Goal: Task Accomplishment & Management: Use online tool/utility

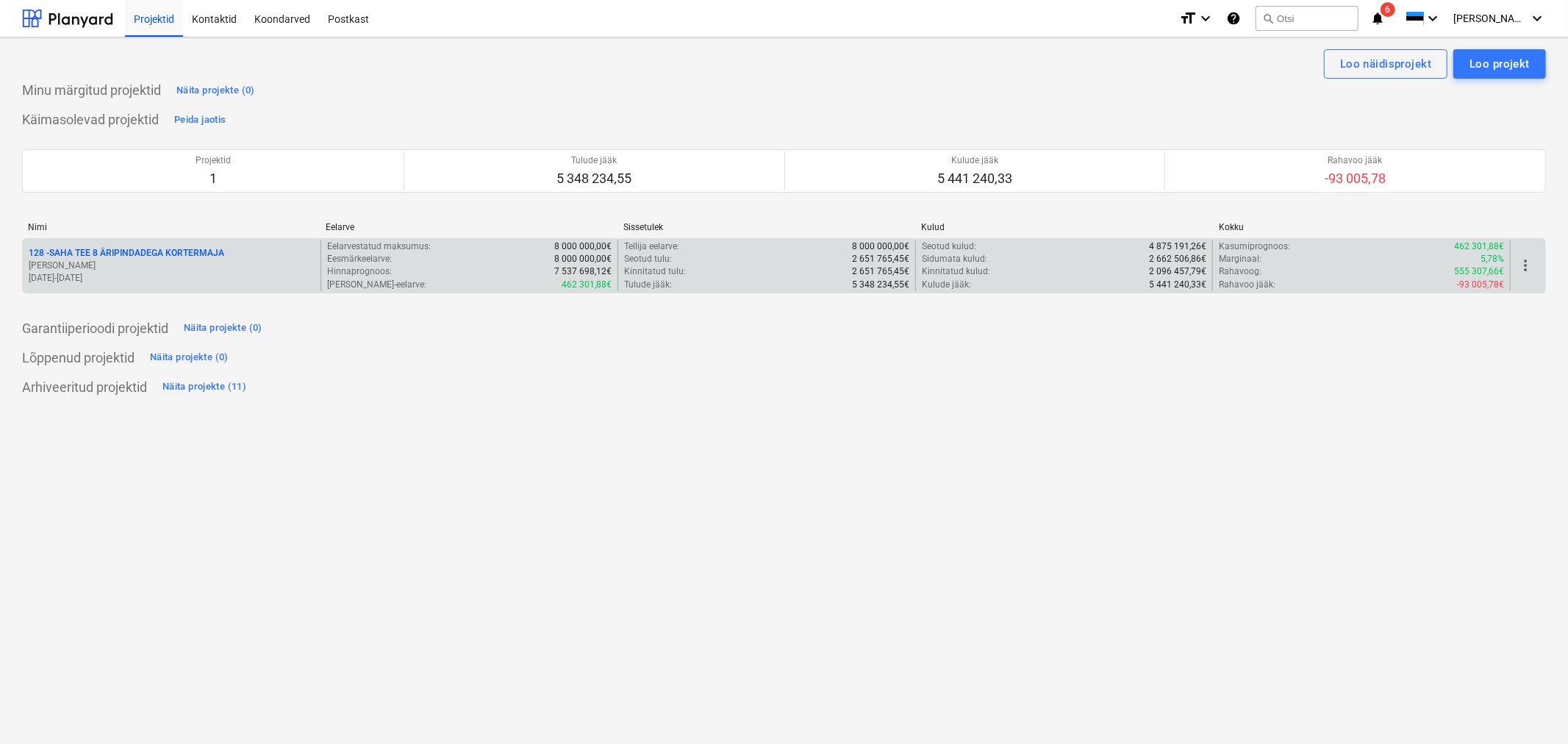
click at [154, 254] on p "128 - SAHA TEE 8 ÄRIPINDADEGA KORTERMAJA" at bounding box center [127, 253] width 195 height 12
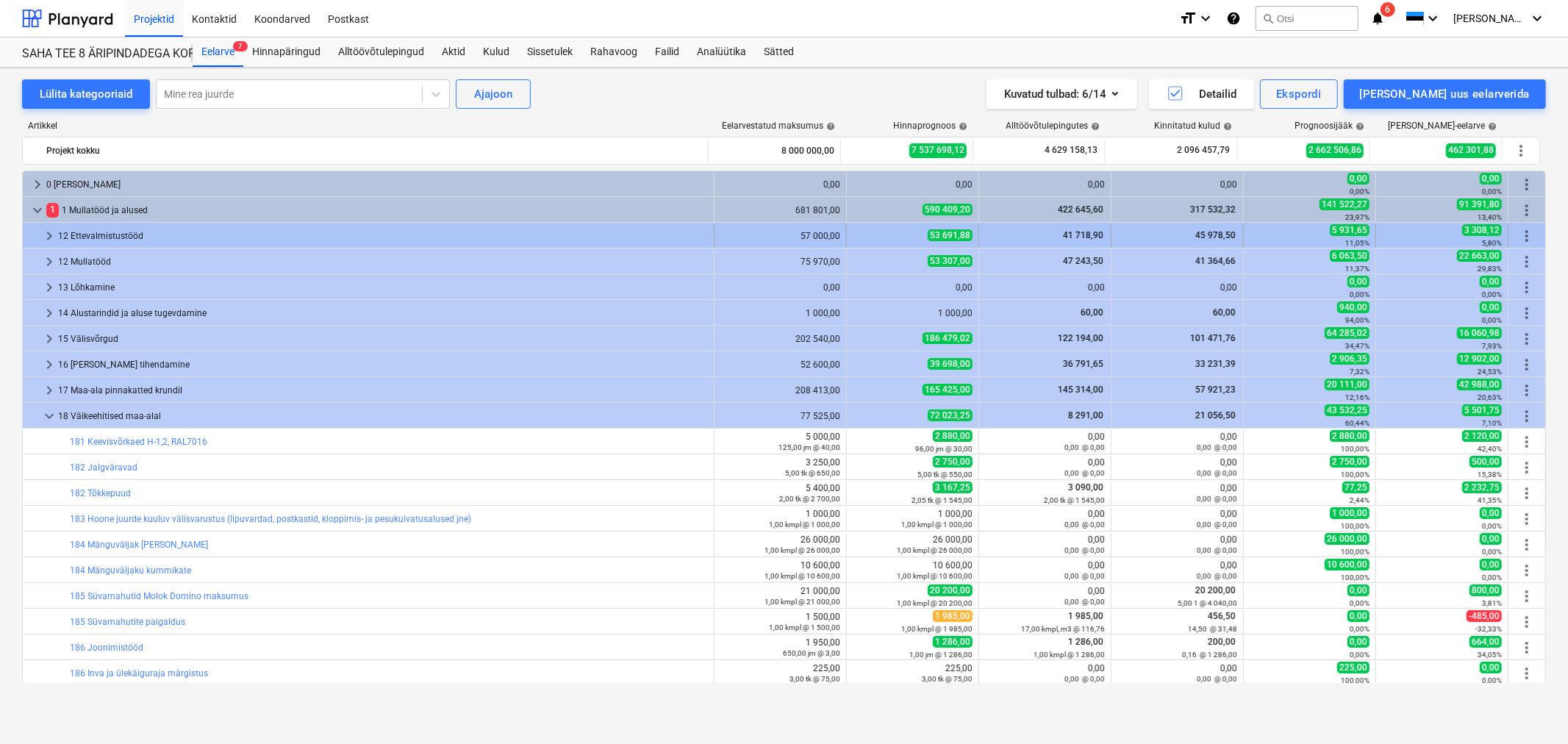
click at [44, 235] on span "keyboard_arrow_right" at bounding box center [49, 236] width 18 height 18
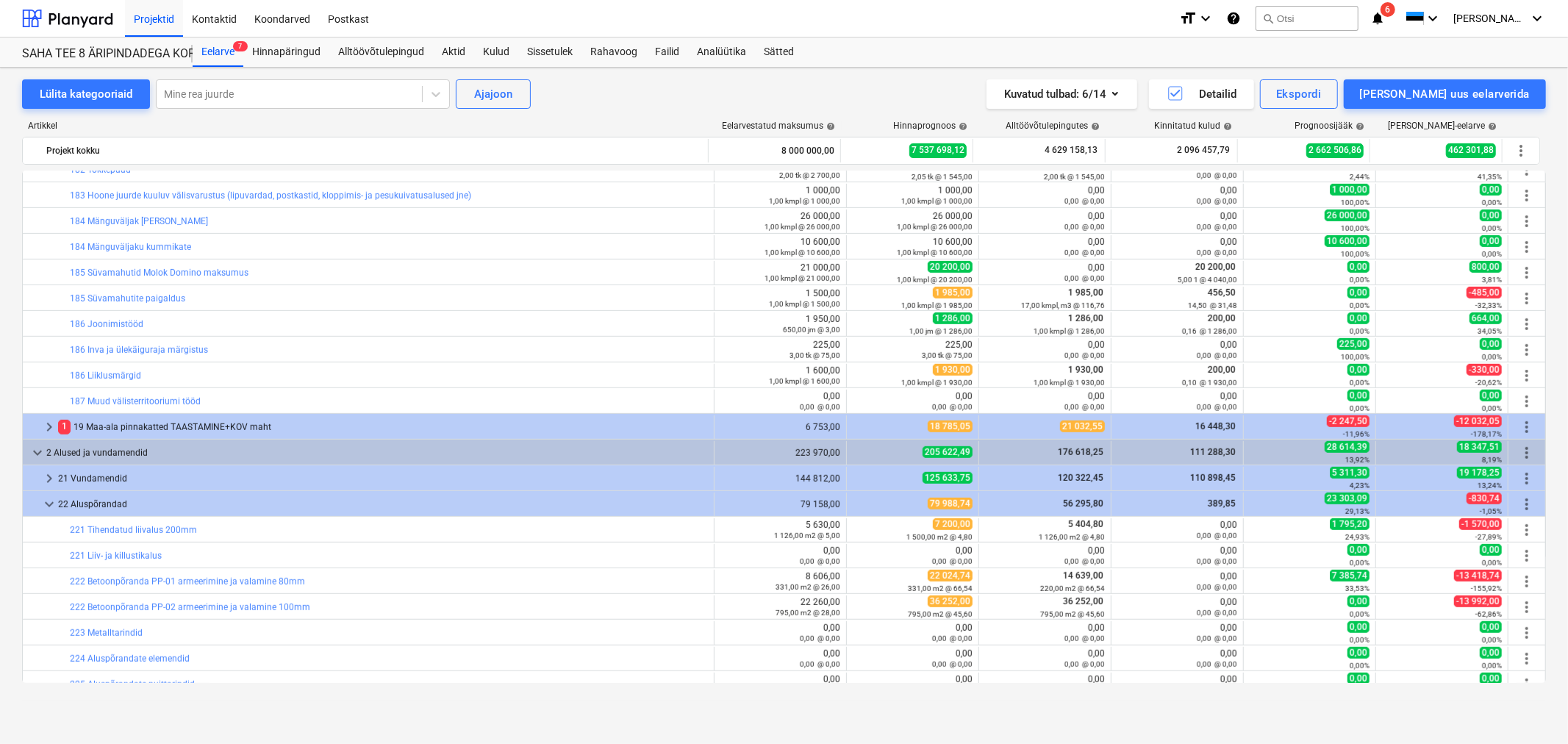
scroll to position [653, 0]
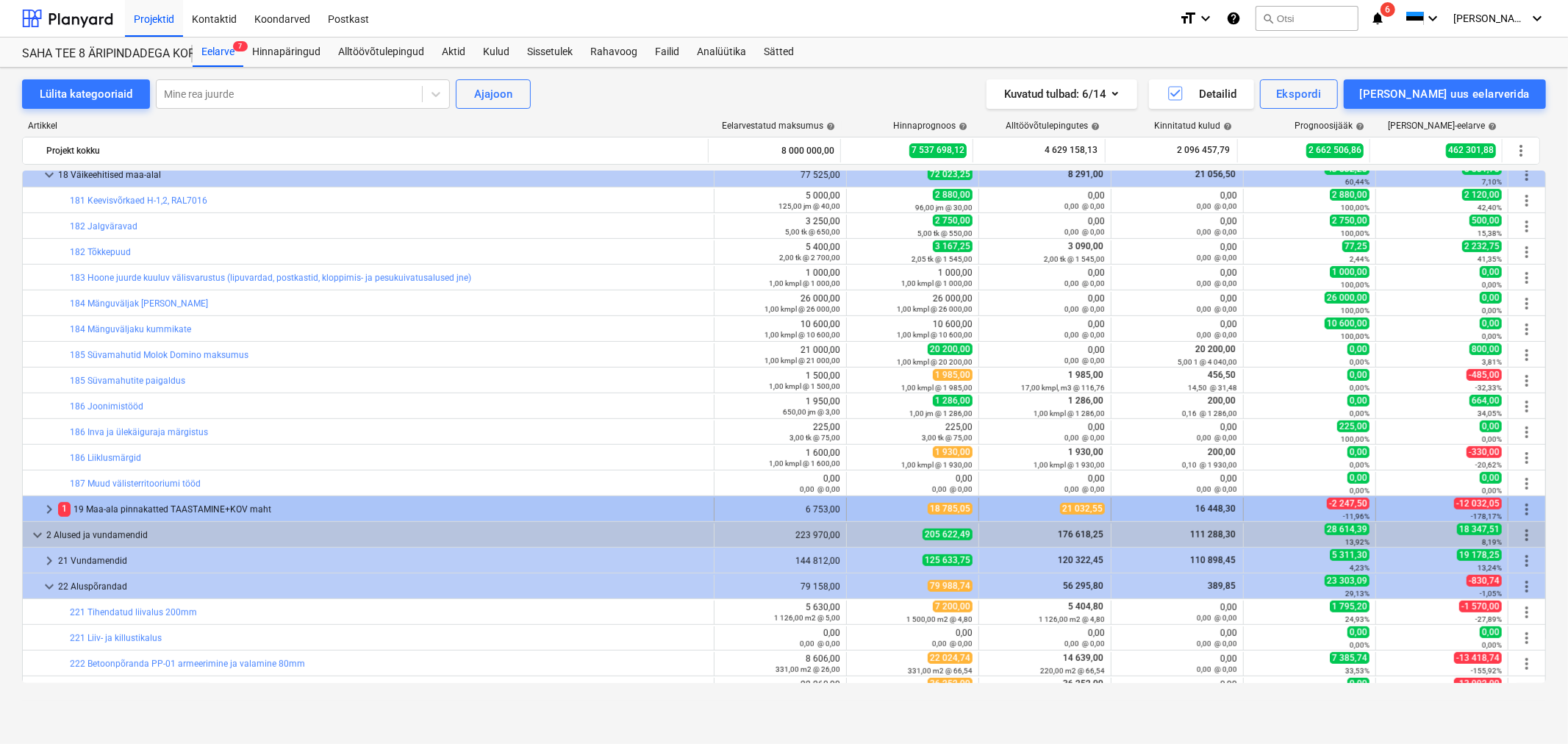
click at [47, 511] on span "keyboard_arrow_right" at bounding box center [49, 510] width 18 height 18
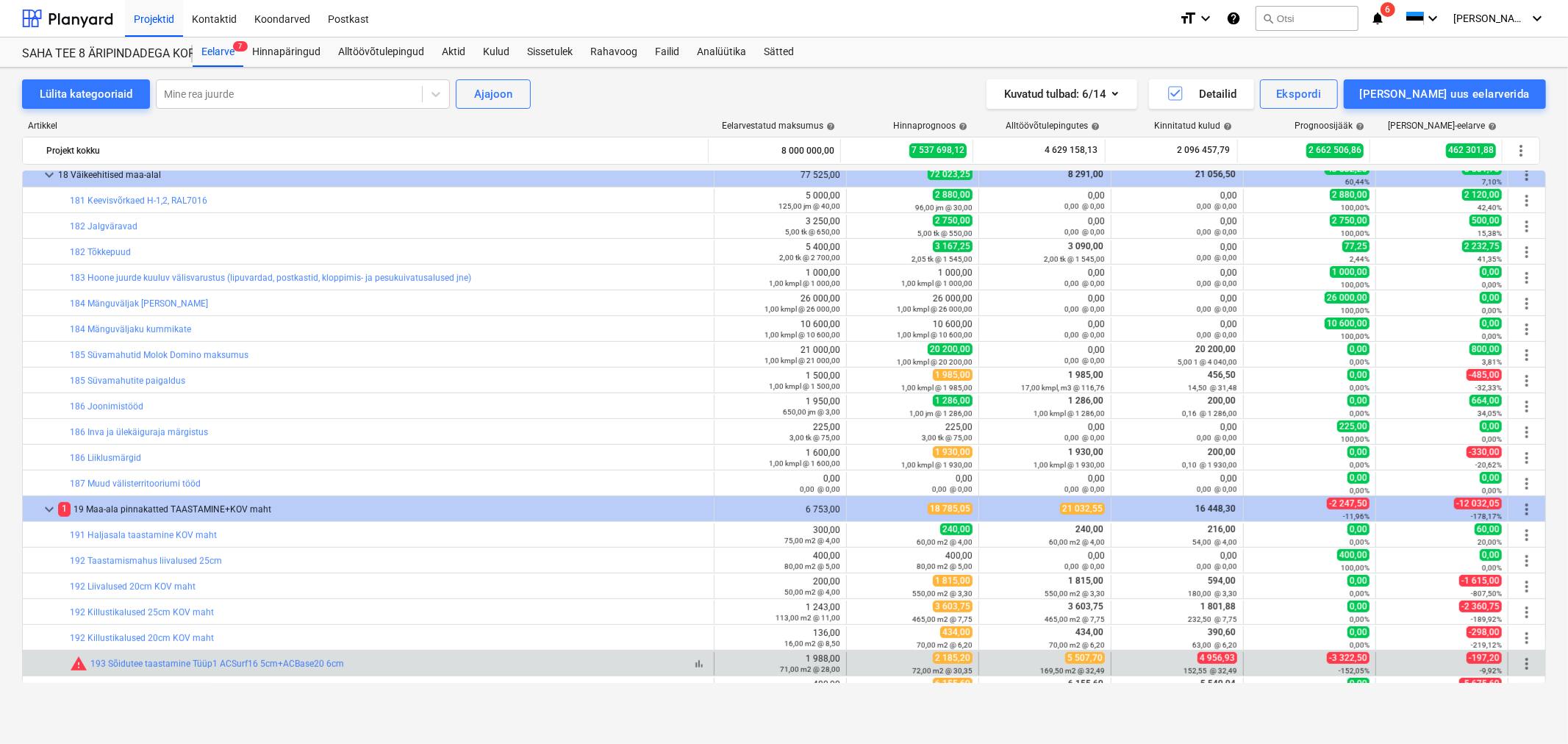
scroll to position [899, 0]
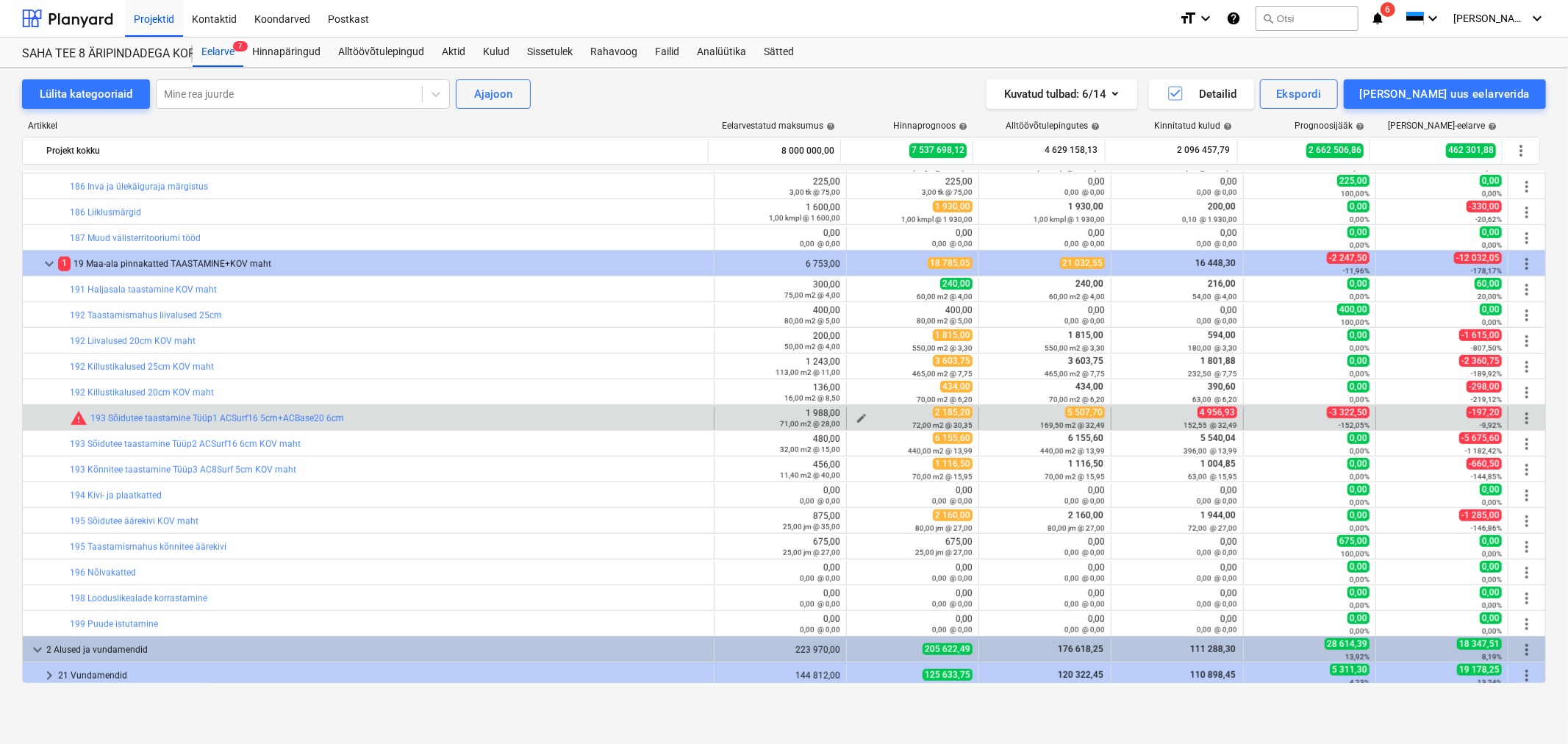
click at [856, 414] on span "edit" at bounding box center [862, 418] width 12 height 12
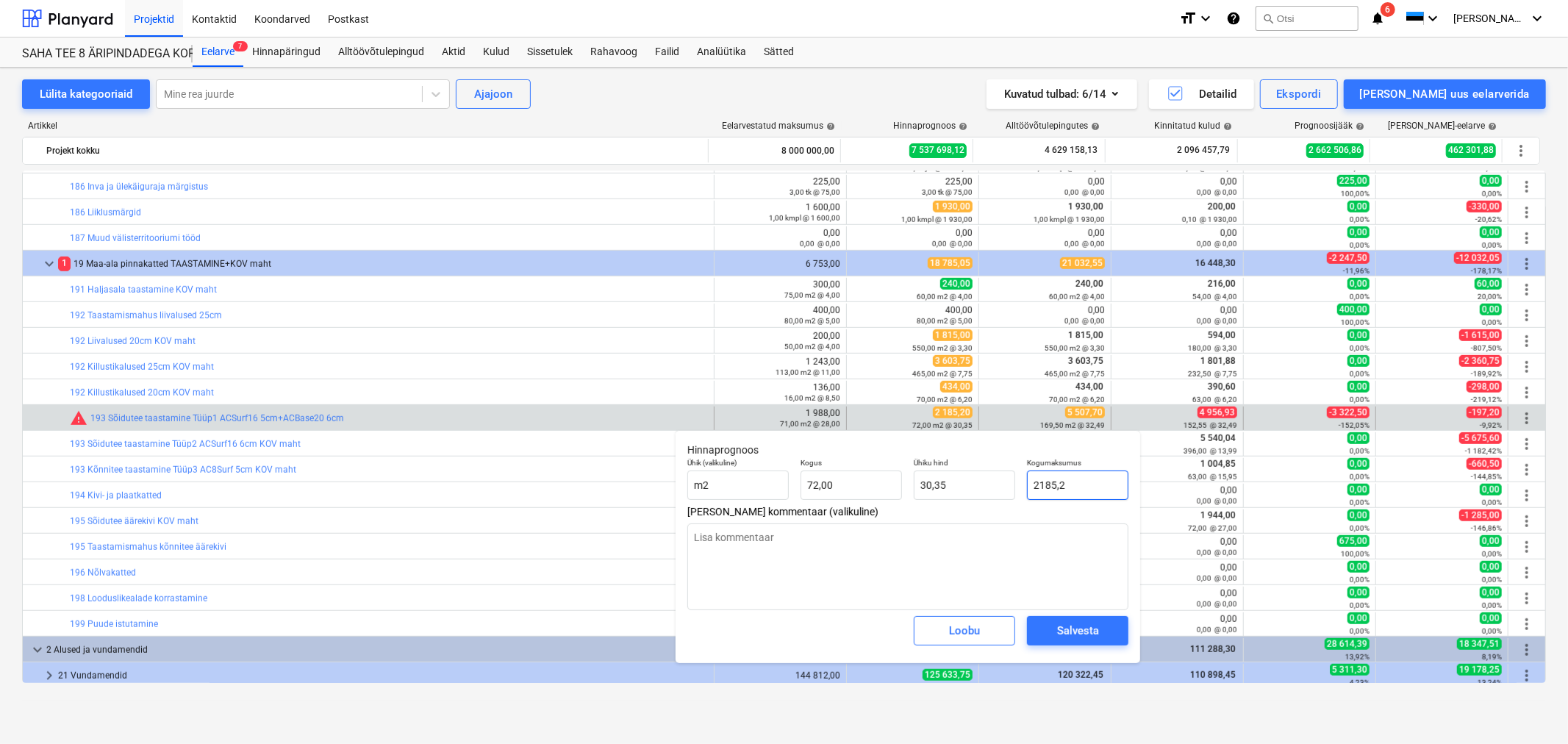
click at [1077, 482] on input "2185,2" at bounding box center [1078, 485] width 102 height 29
type input "5"
type textarea "x"
type input "0,07"
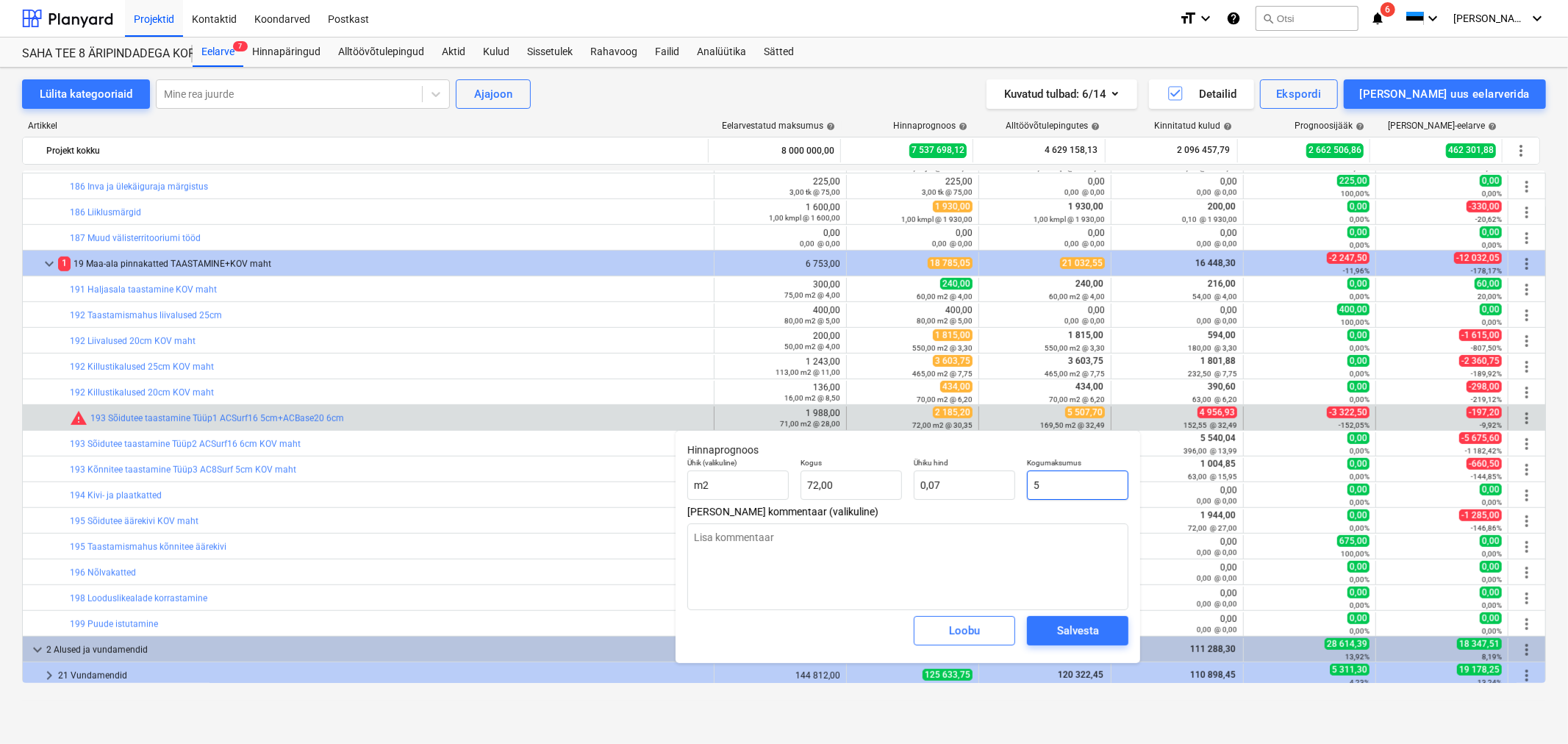
type input "55"
type textarea "x"
type input "0,76"
type input "550"
type textarea "x"
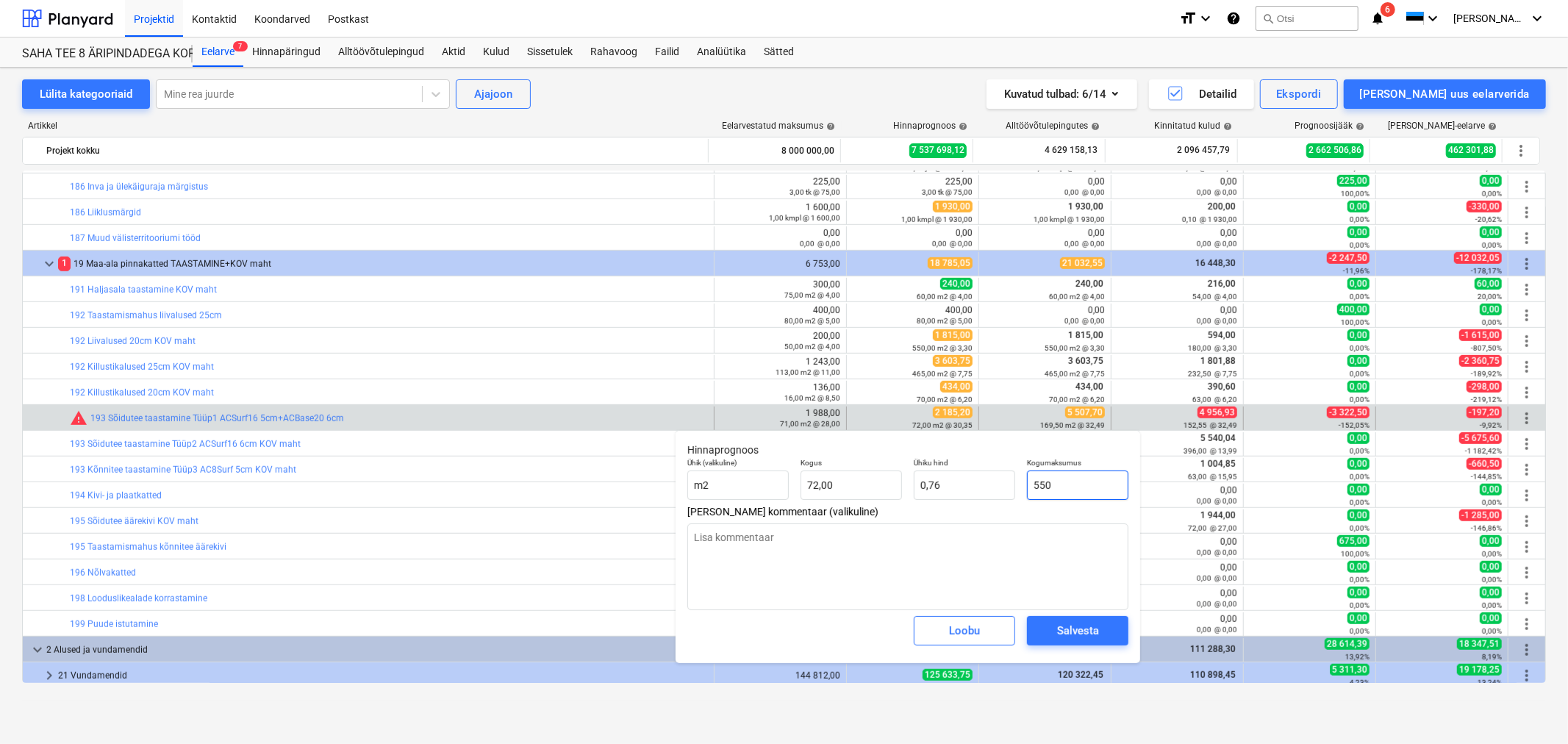
type input "7,64"
type input "5507"
type textarea "x"
type input "76,49"
type input "5507,"
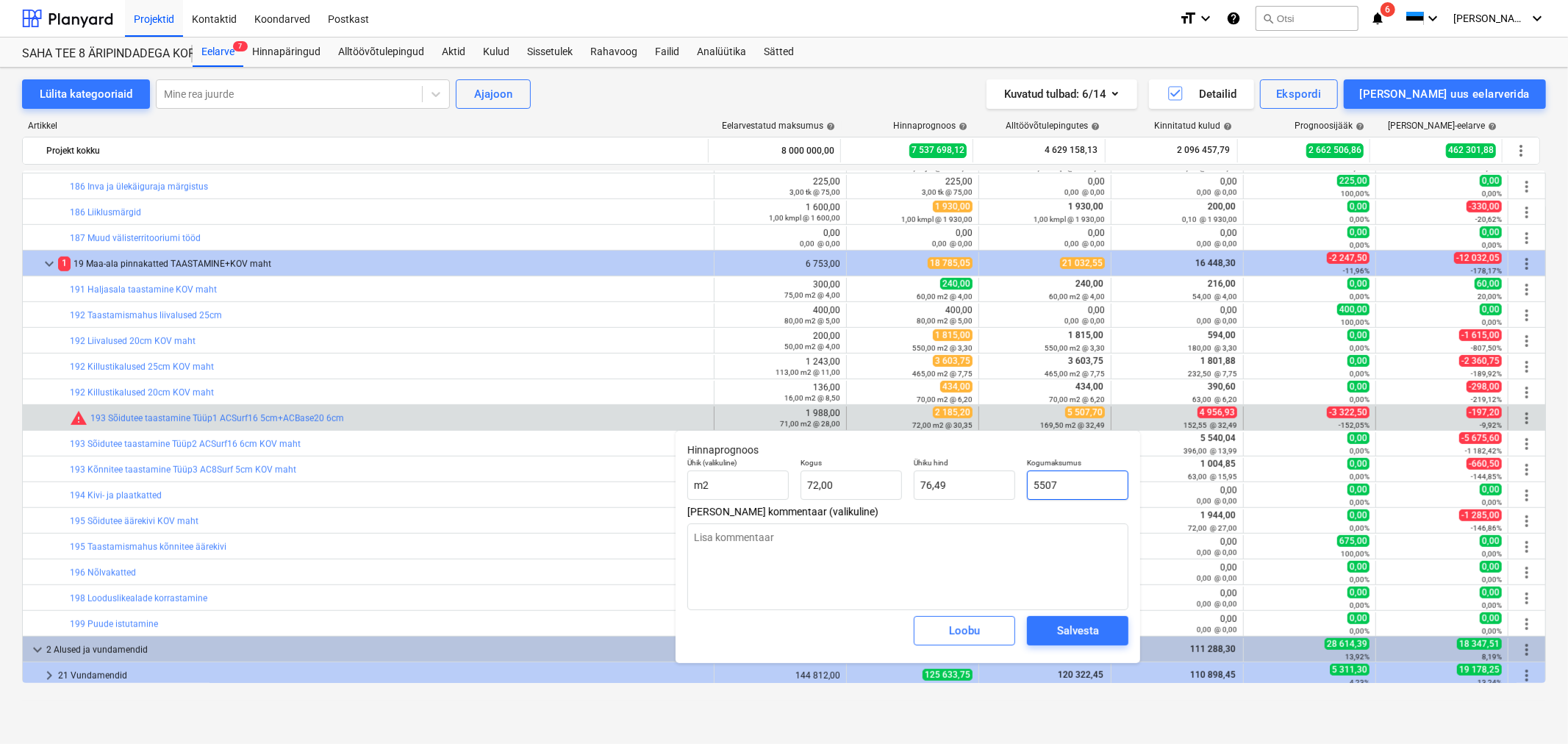
type textarea "x"
type input "5507,7"
type textarea "x"
type input "76,50"
type input "5 507,70"
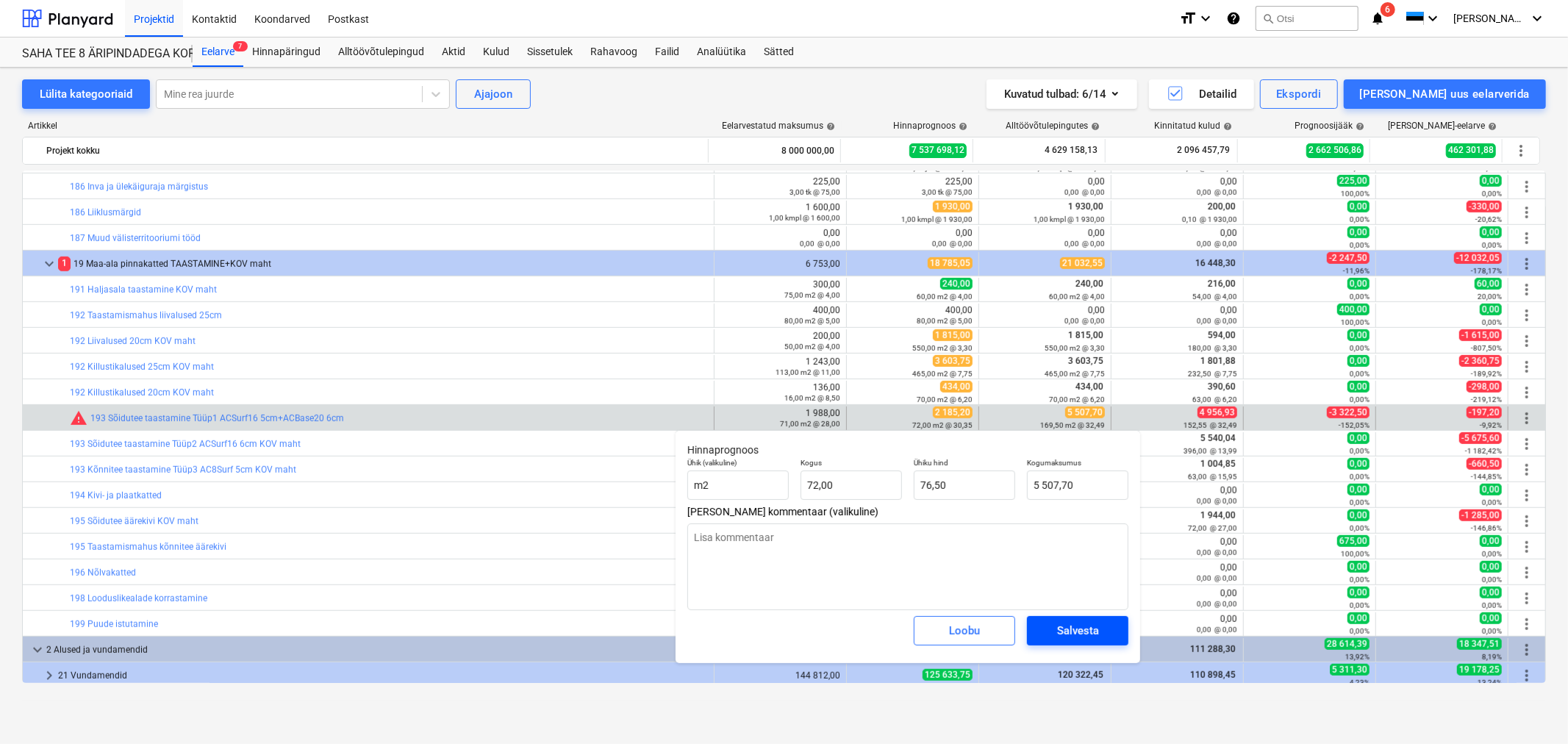
click at [1088, 634] on div "Salvesta" at bounding box center [1078, 631] width 42 height 19
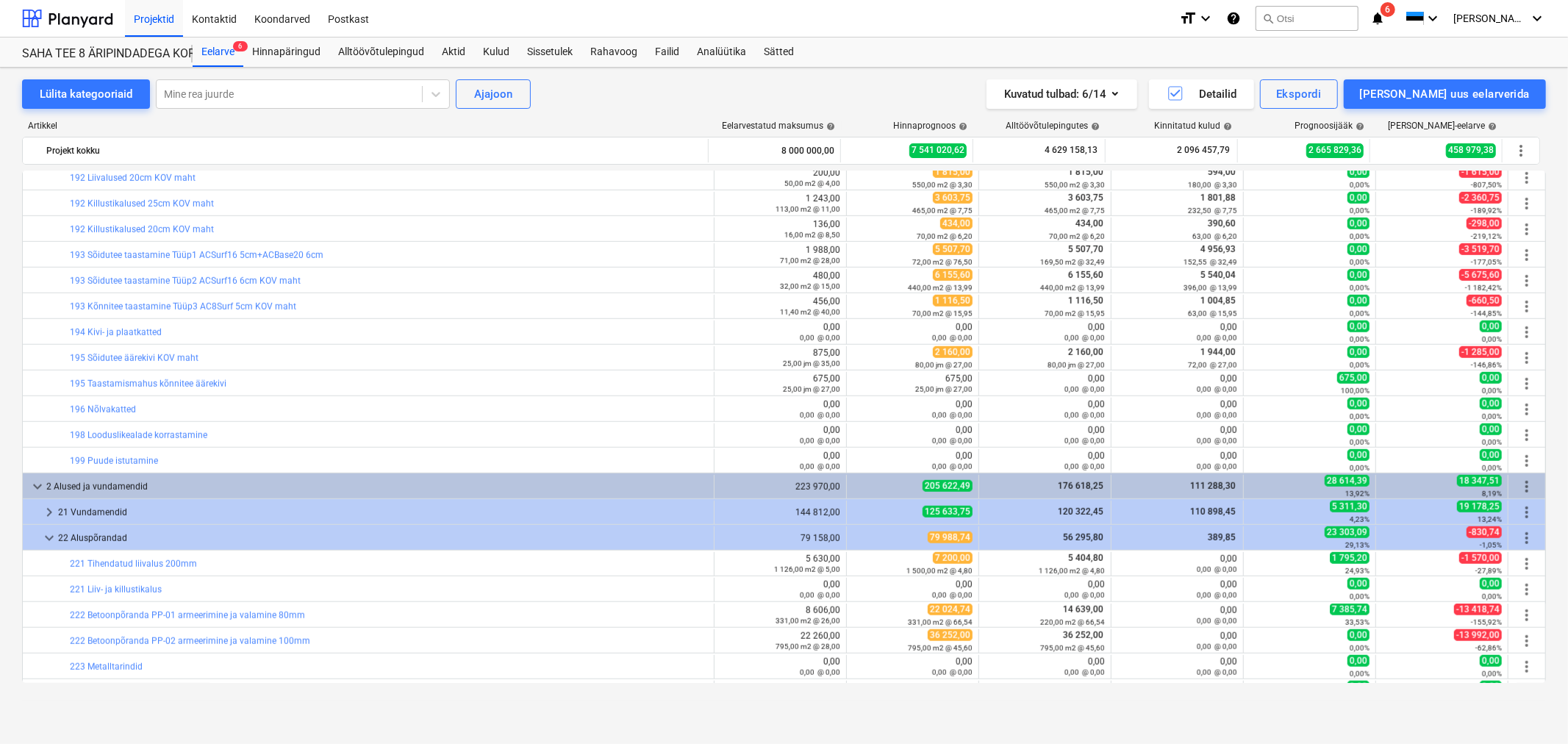
scroll to position [818, 0]
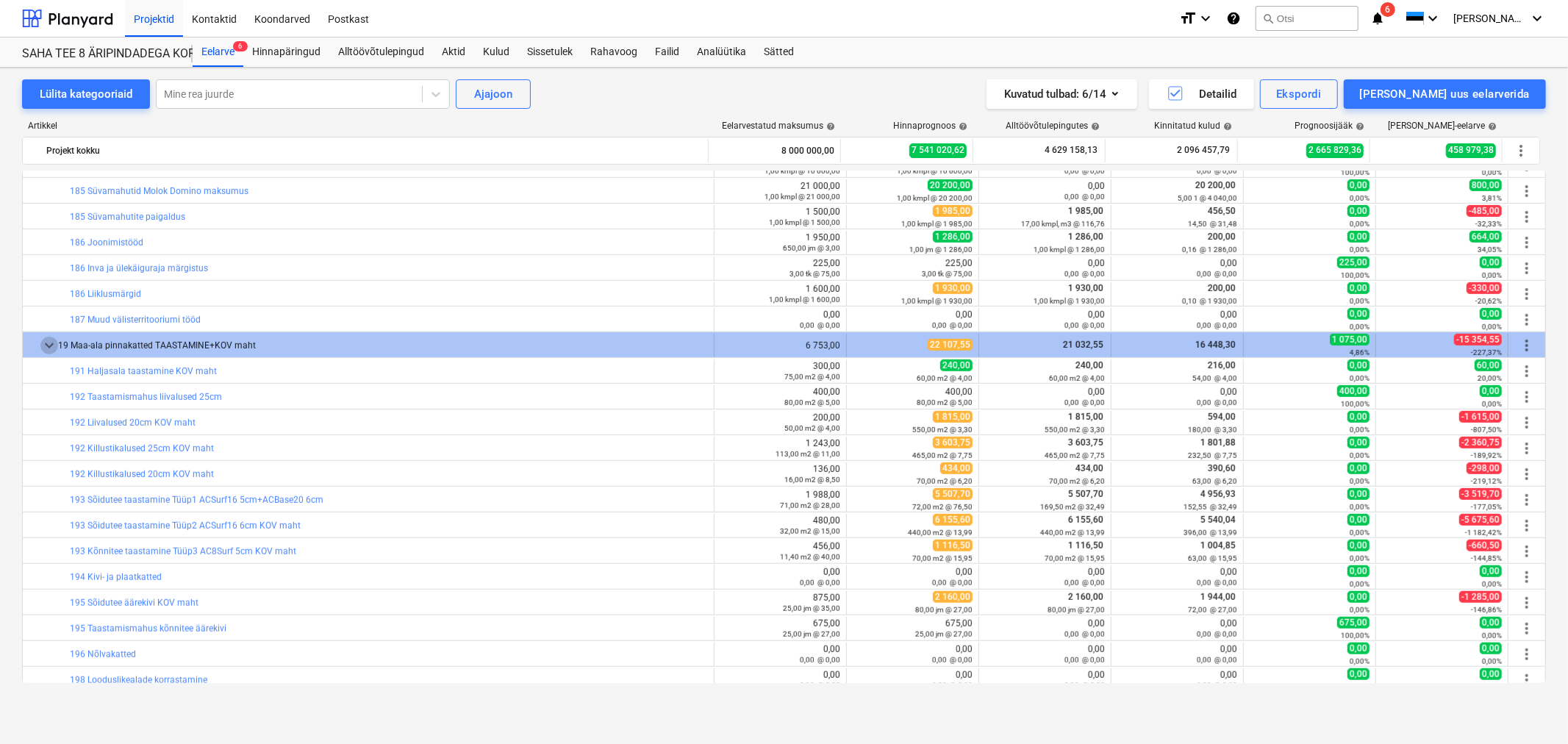
click at [53, 349] on span "keyboard_arrow_down" at bounding box center [49, 346] width 18 height 18
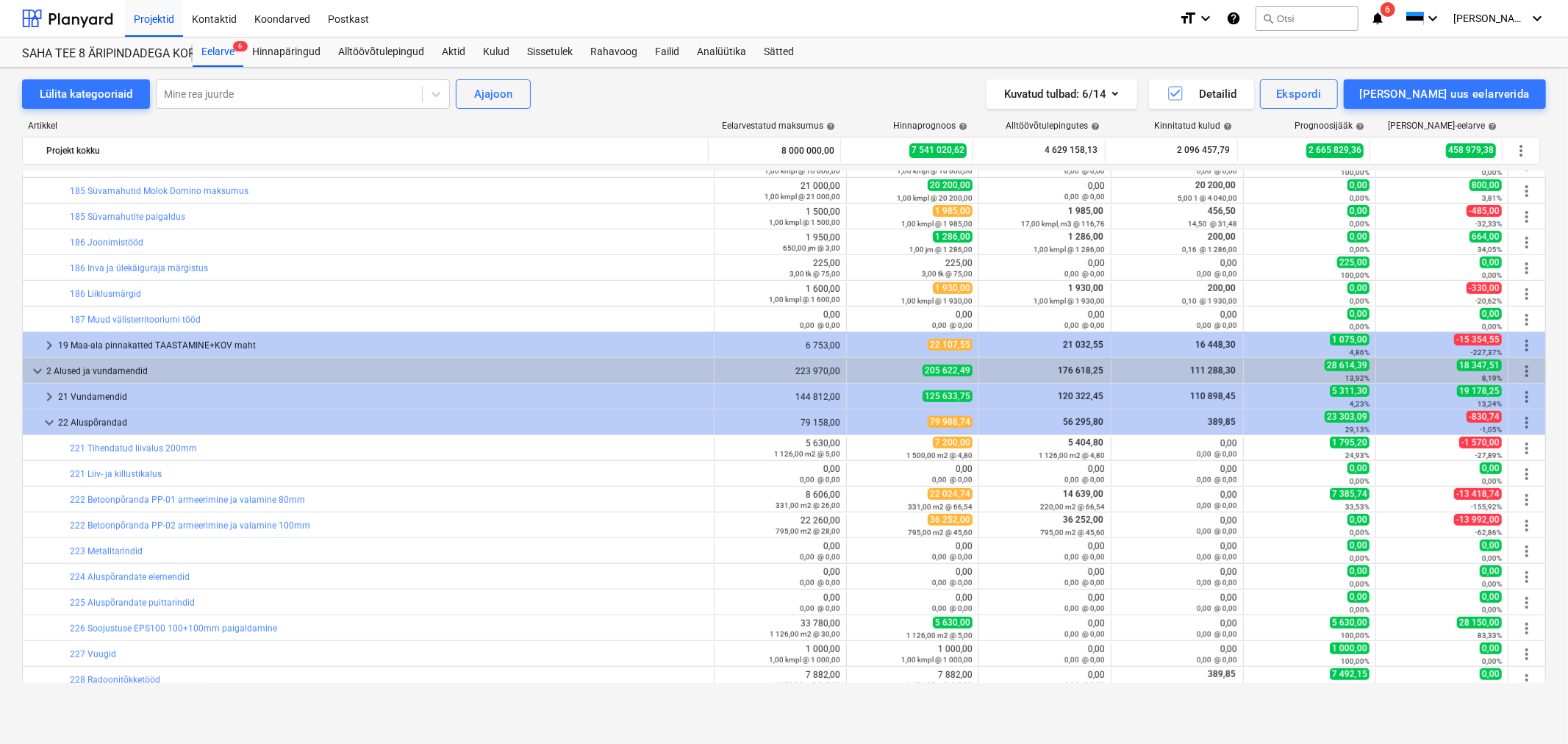
scroll to position [408, 0]
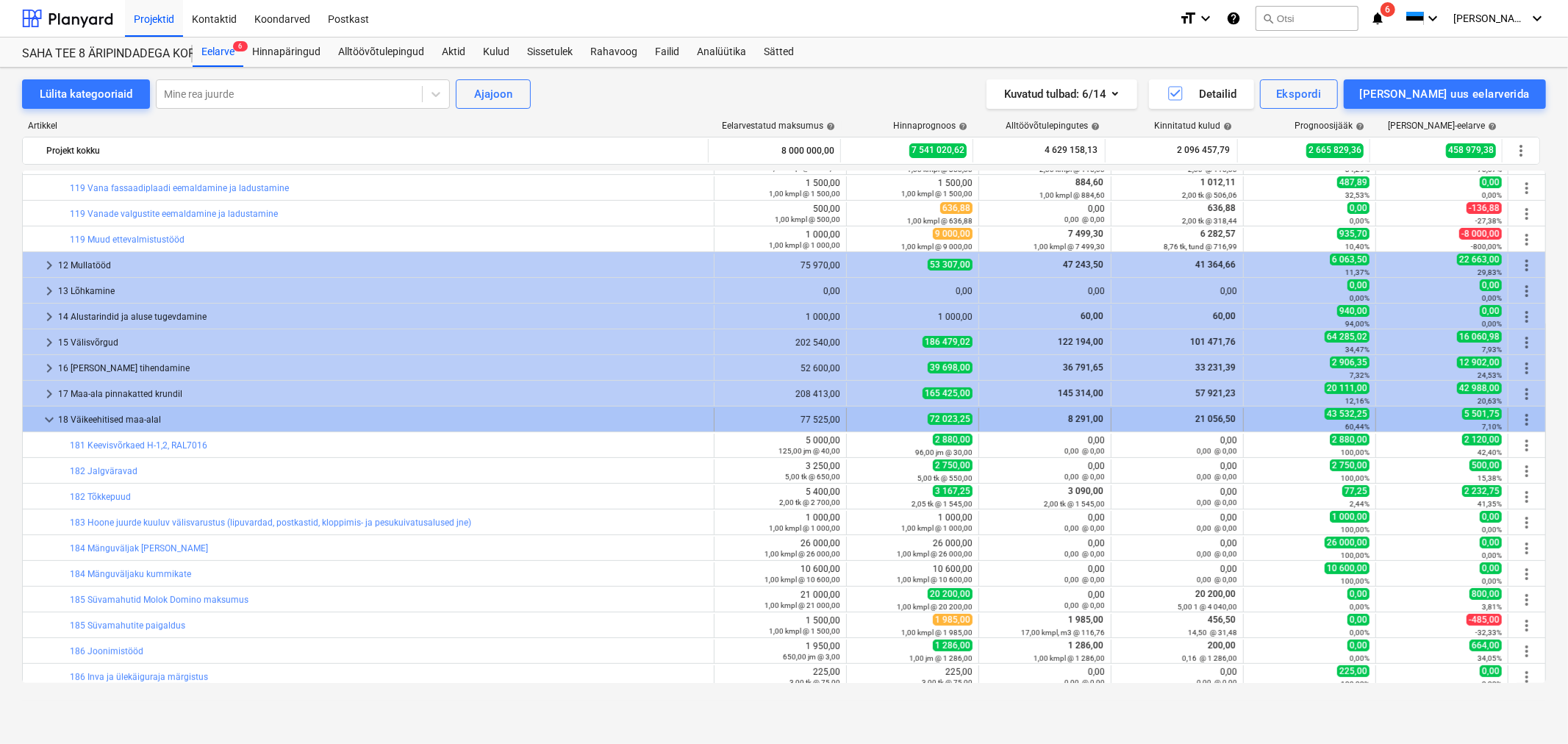
click at [39, 419] on div at bounding box center [35, 419] width 12 height 23
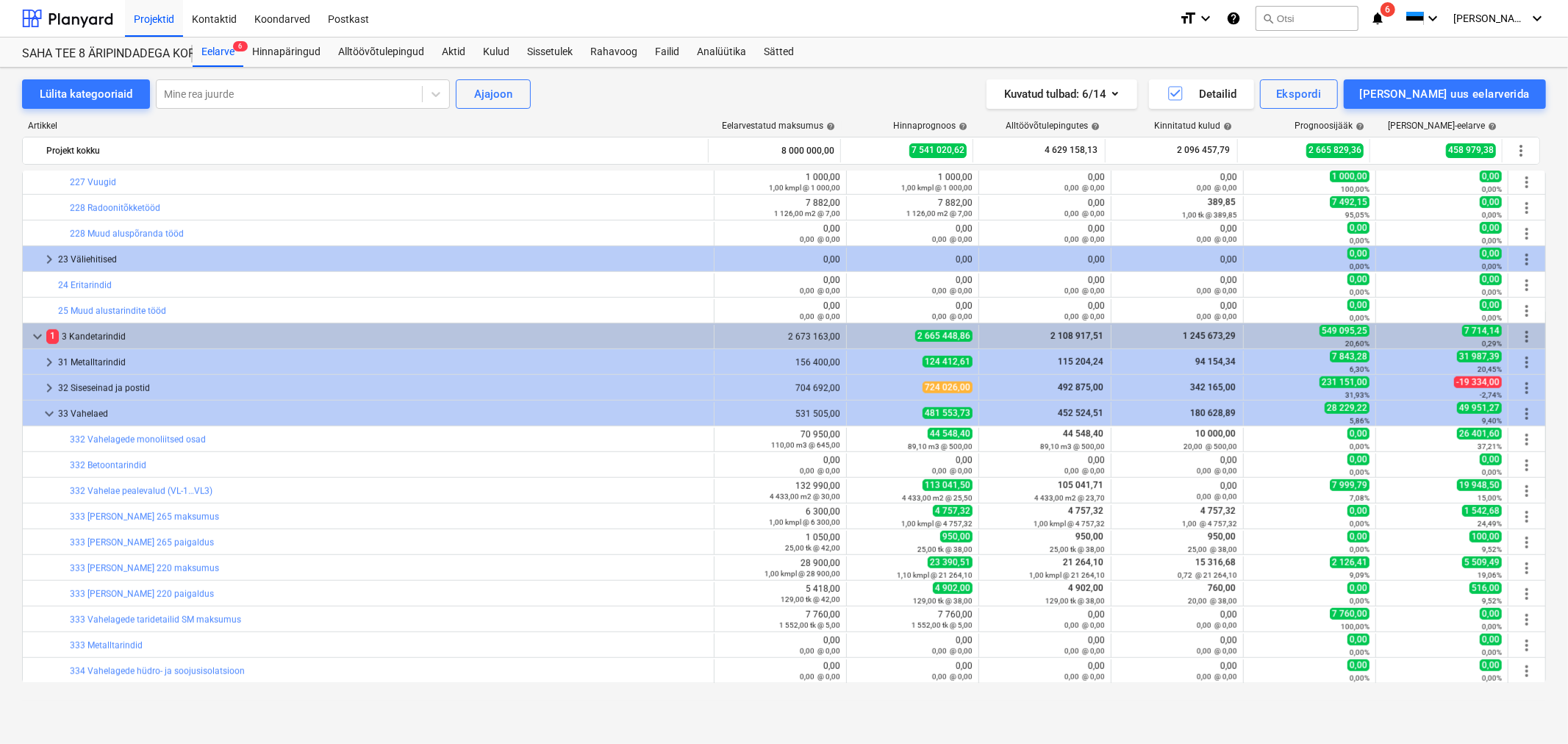
scroll to position [1471, 0]
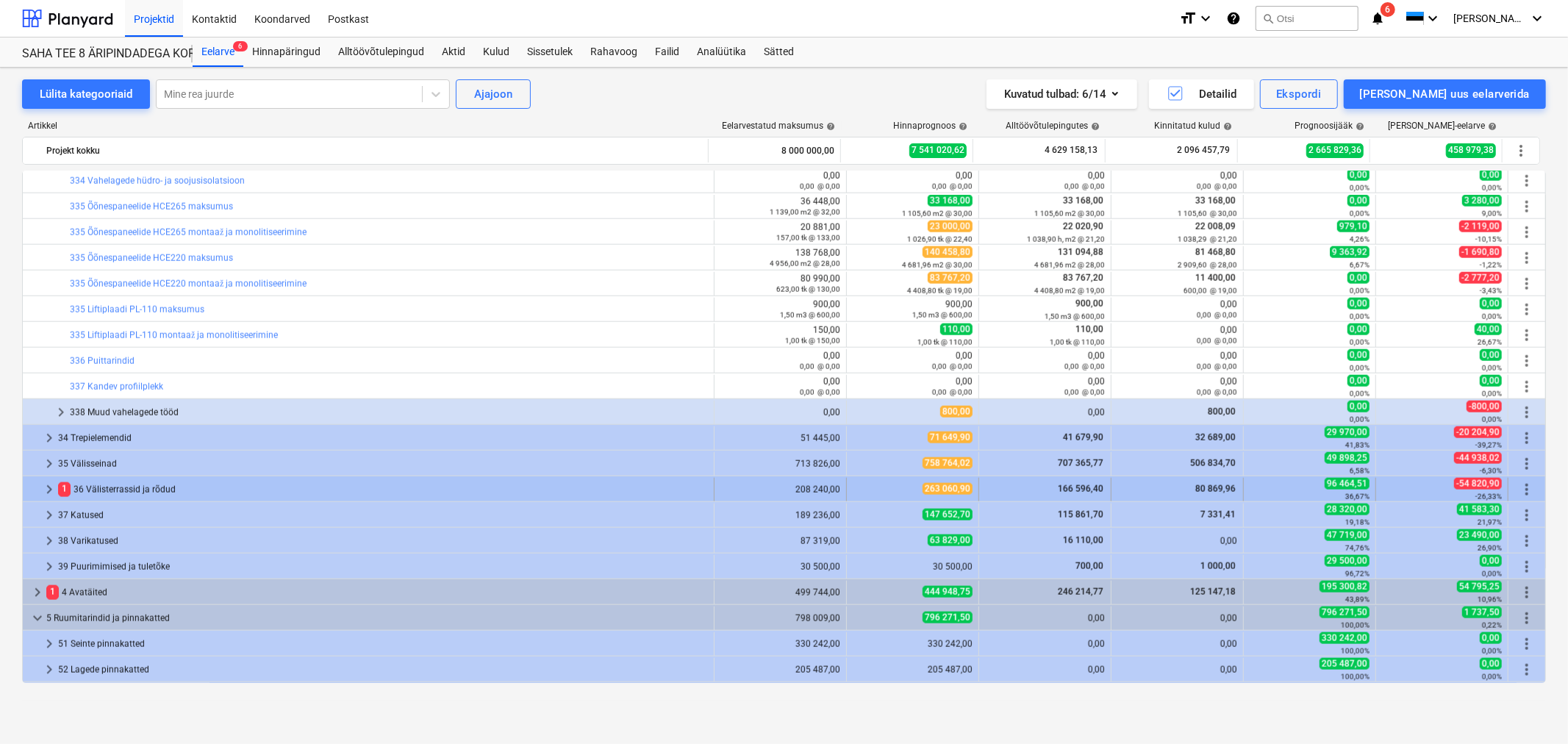
click at [47, 489] on span "keyboard_arrow_right" at bounding box center [49, 490] width 18 height 18
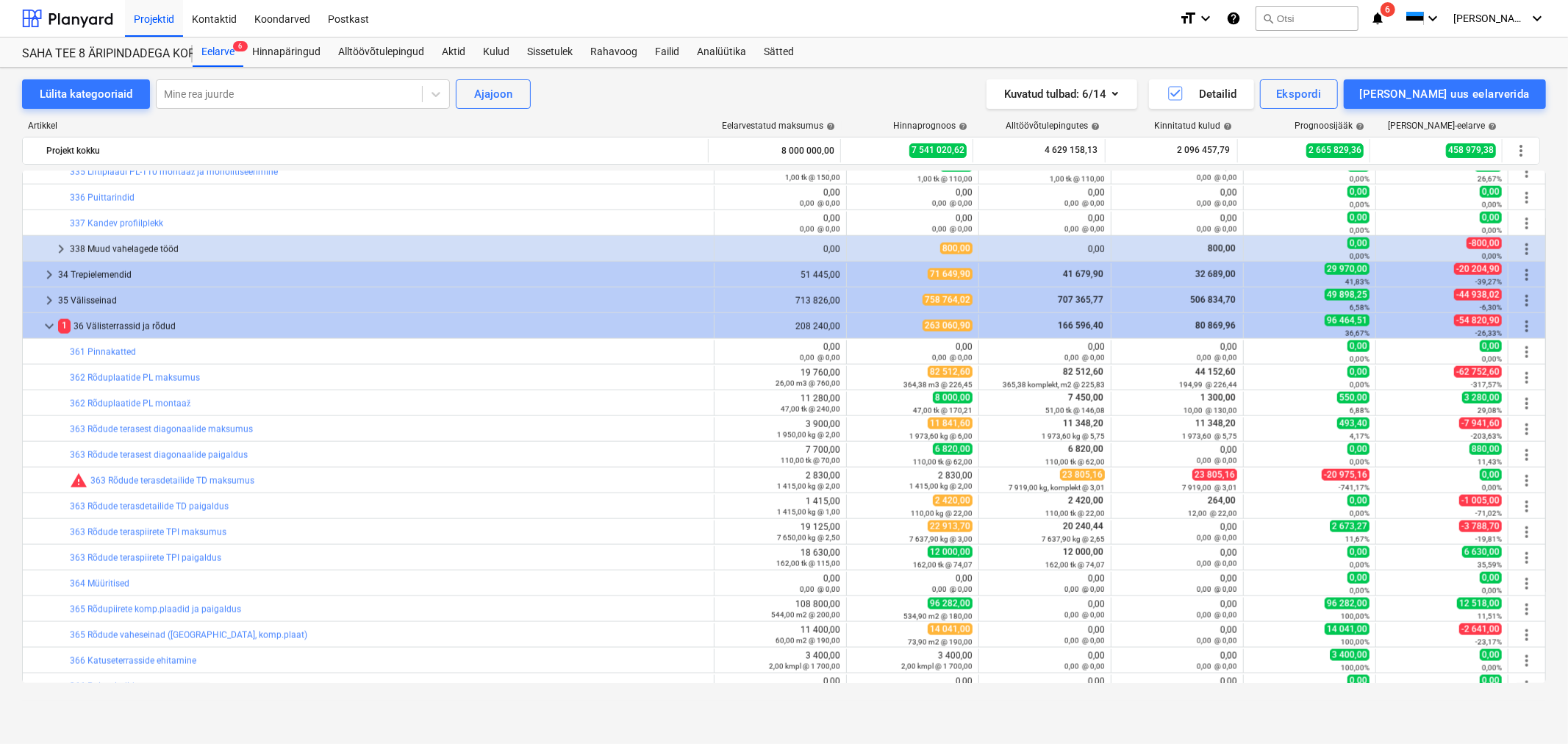
scroll to position [1961, 0]
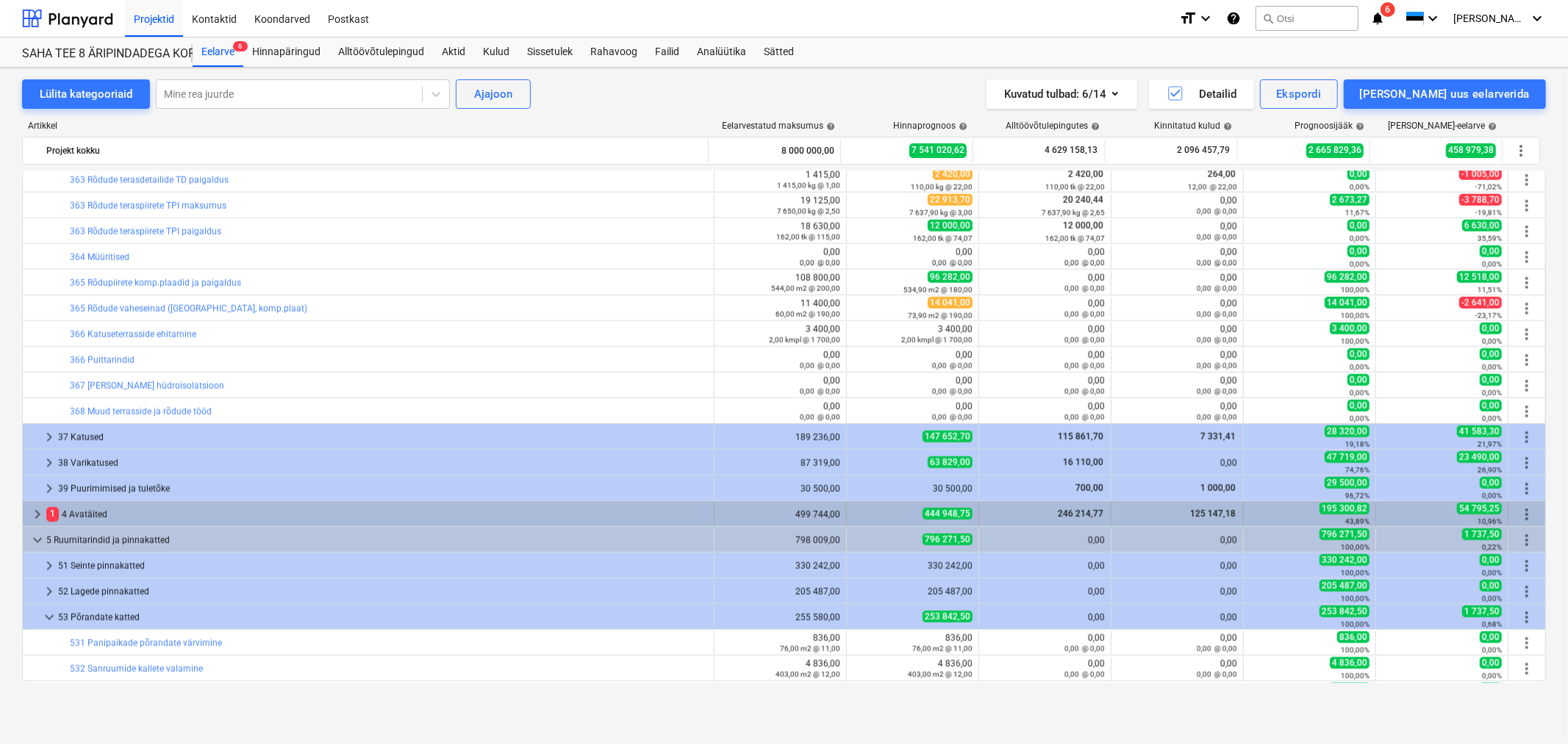
click at [39, 515] on span "keyboard_arrow_right" at bounding box center [38, 515] width 18 height 18
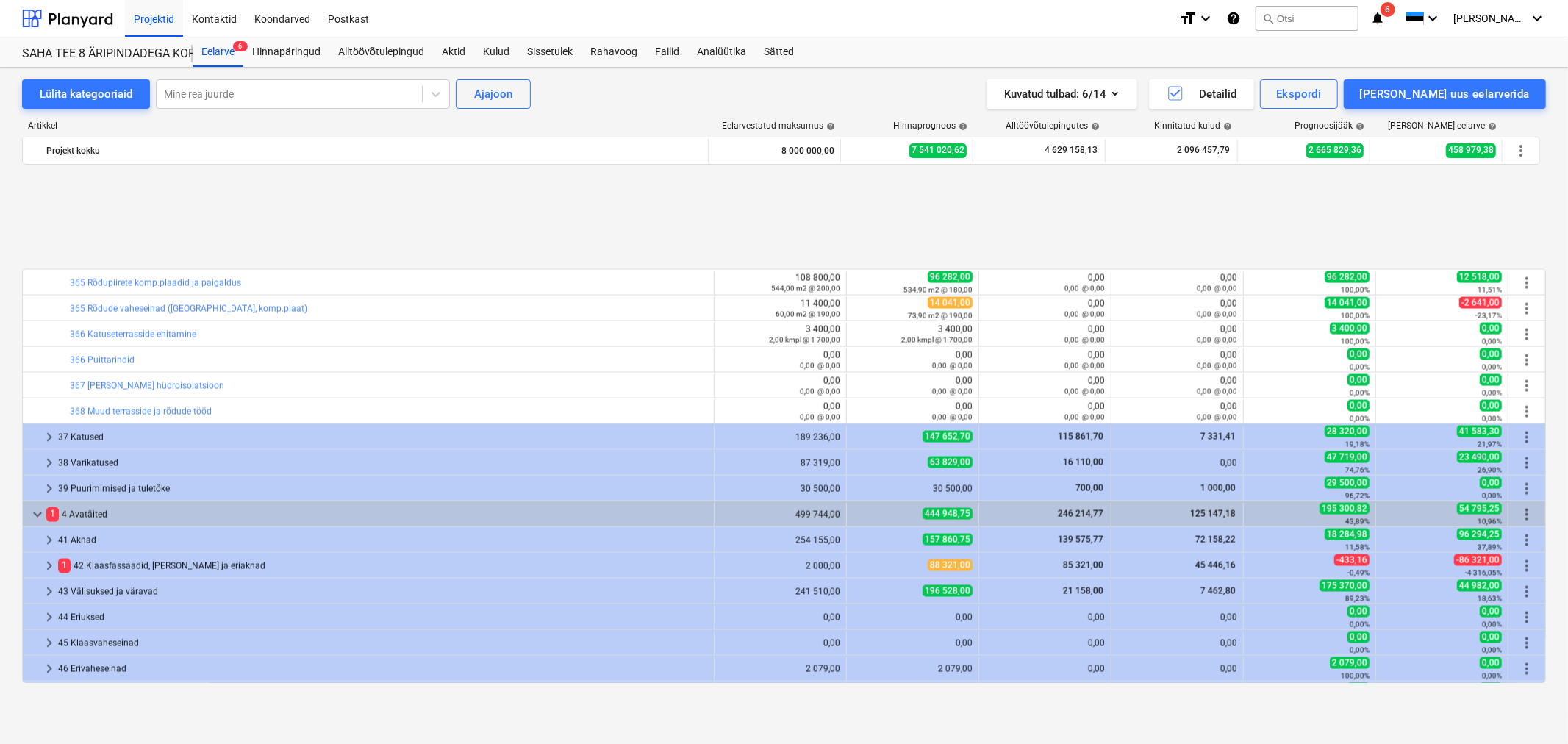
scroll to position [2124, 0]
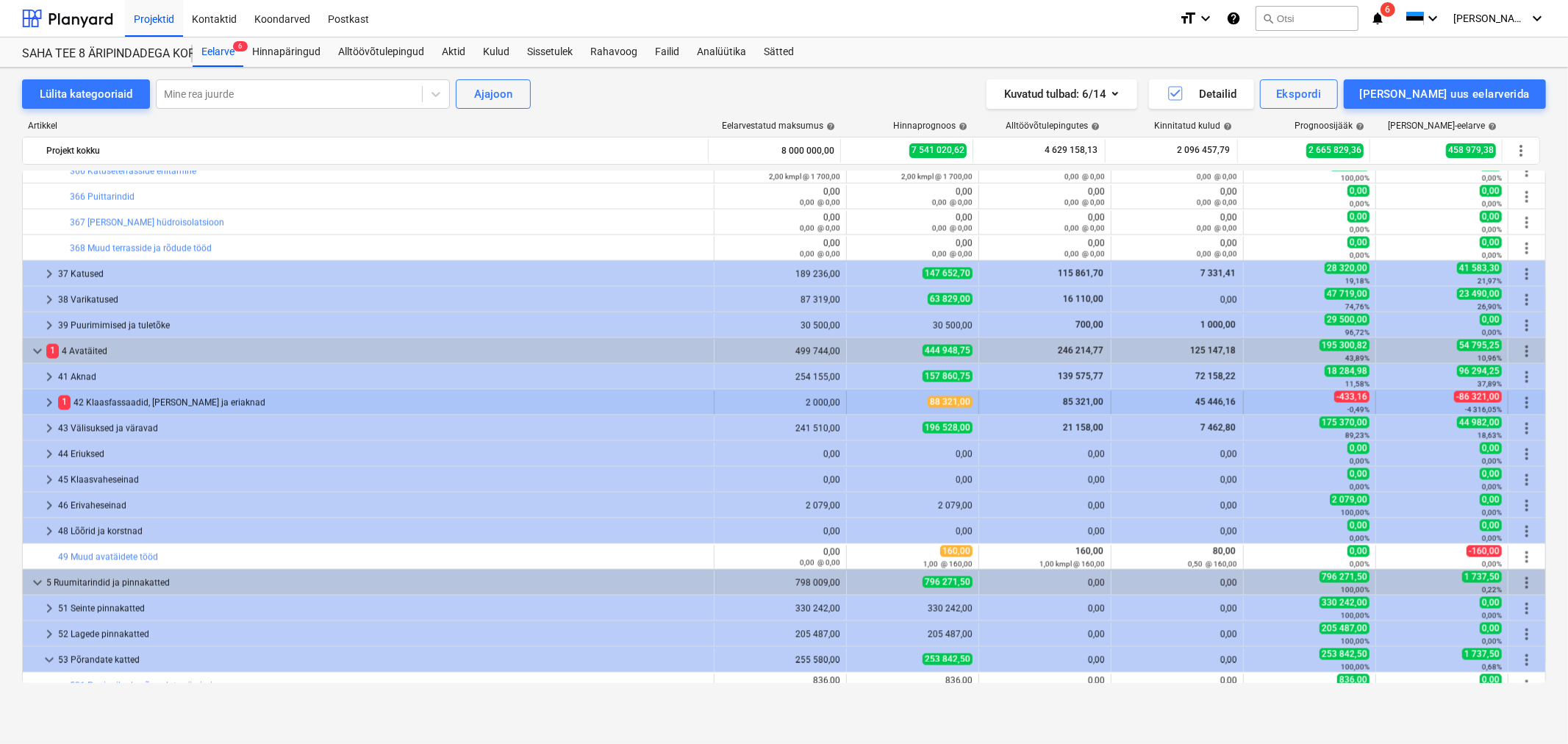
click at [42, 401] on span "keyboard_arrow_right" at bounding box center [49, 403] width 18 height 18
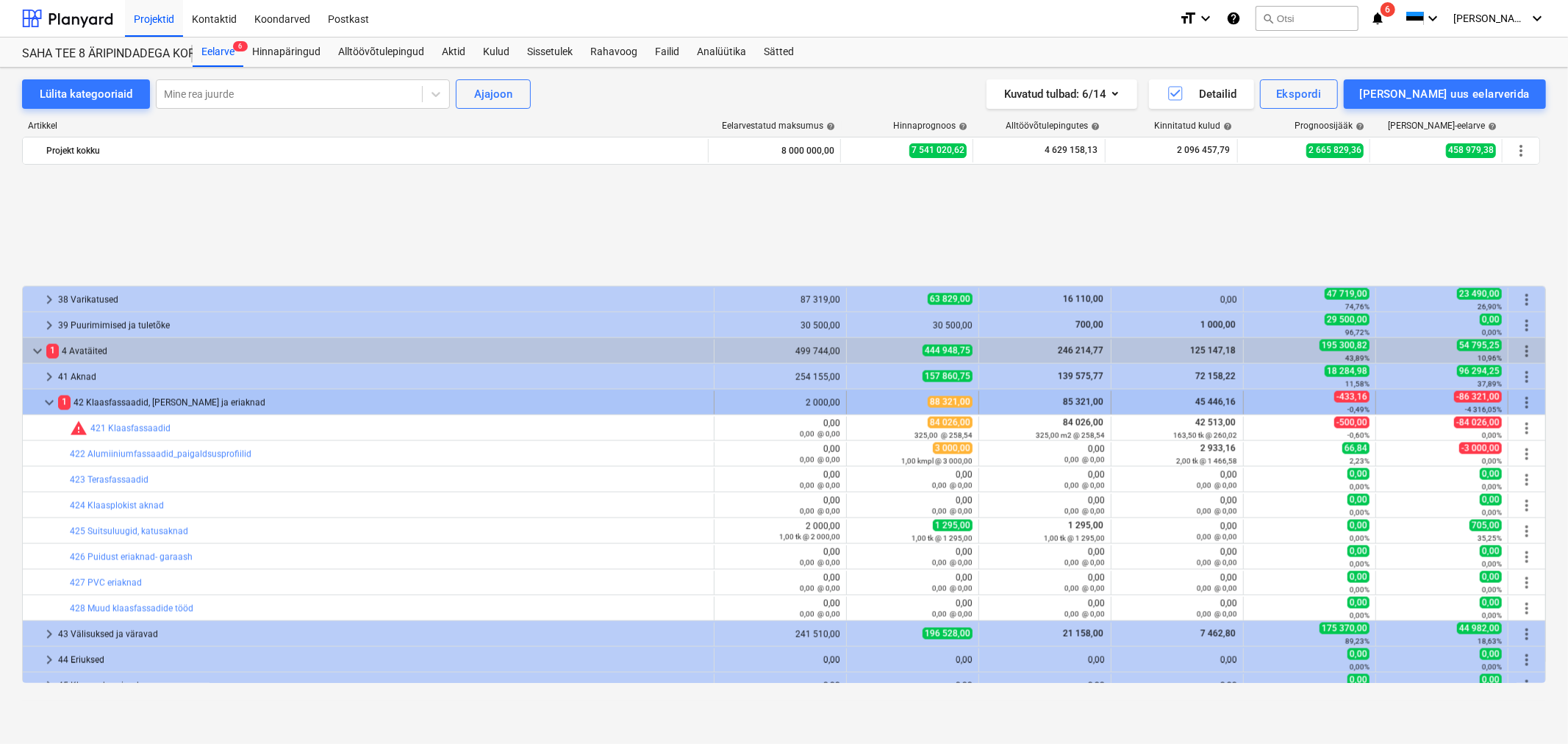
scroll to position [2288, 0]
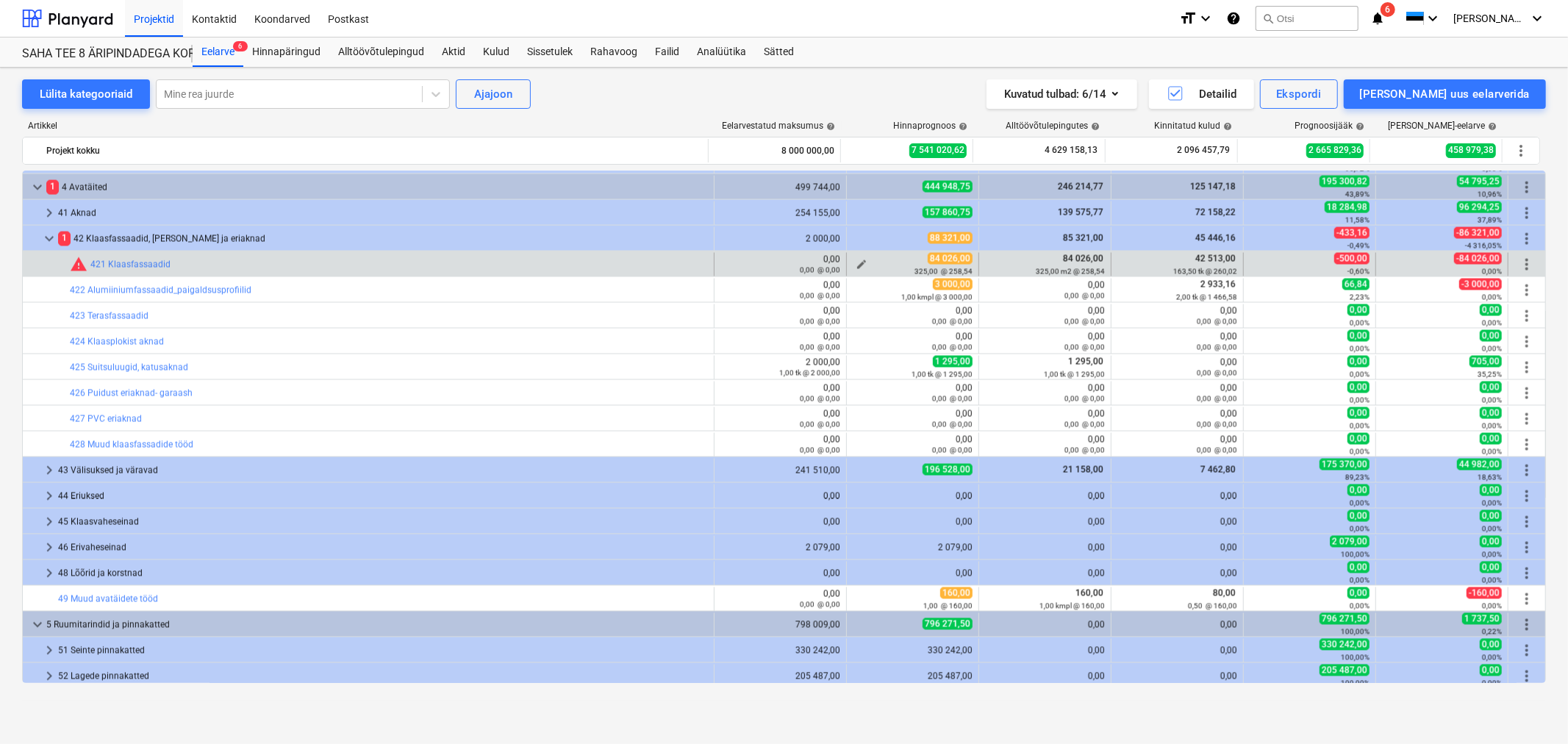
click at [854, 259] on button "edit" at bounding box center [862, 265] width 18 height 18
type textarea "x"
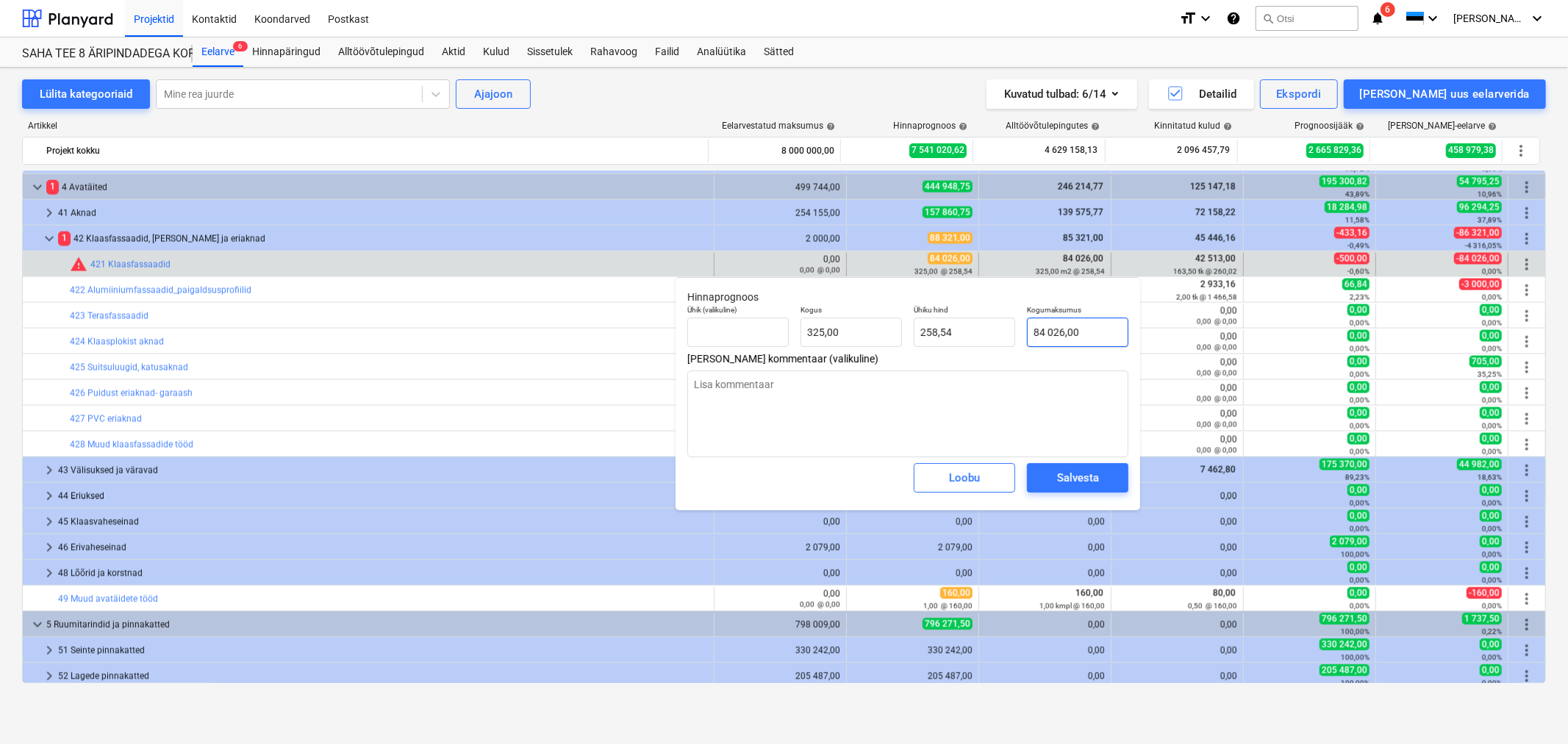
type input "84026"
click at [1053, 331] on input "84026" at bounding box center [1078, 332] width 102 height 29
type textarea "x"
type input "8426"
type input "25,93"
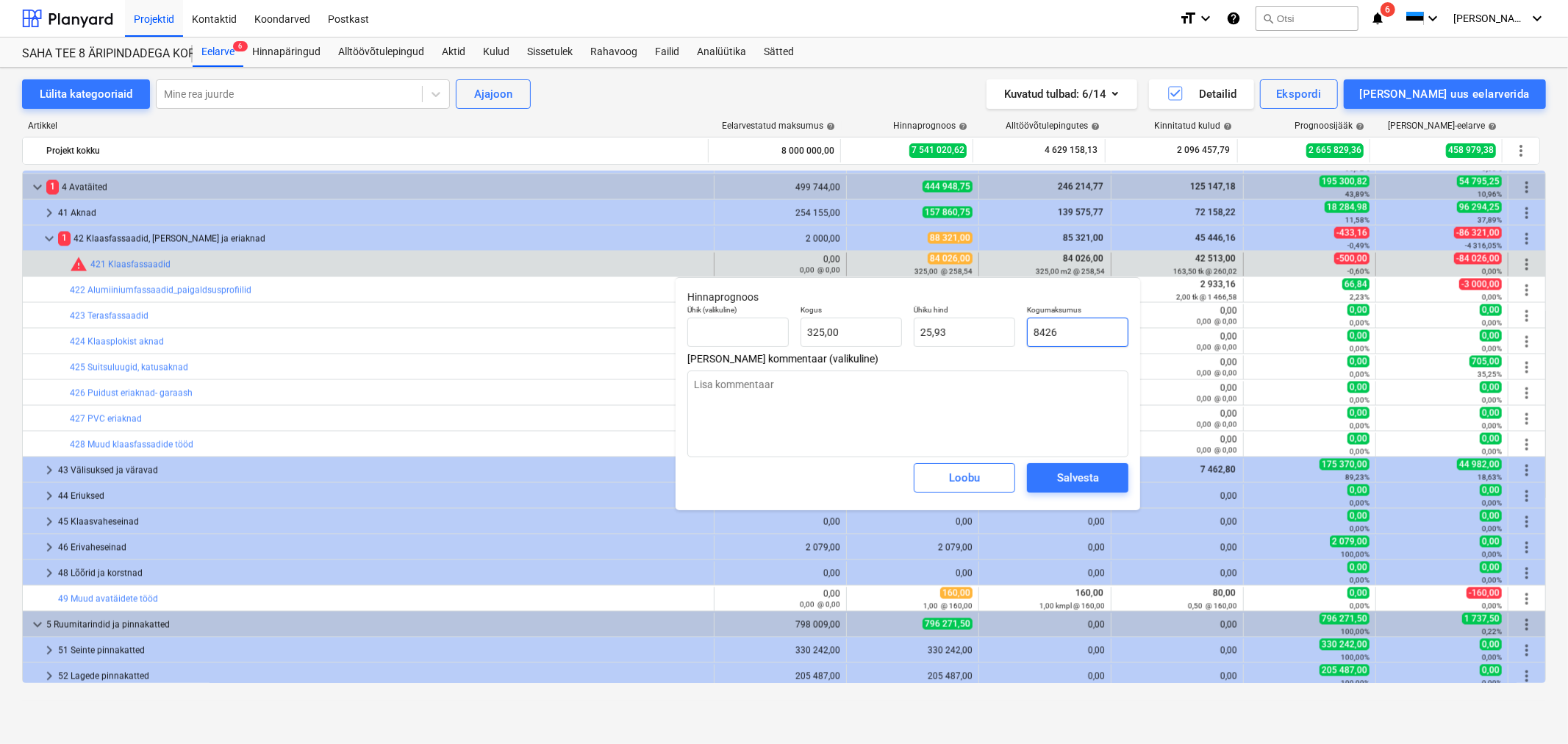
type textarea "x"
type input "84526"
type input "260,08"
type input "84526"
type textarea "x"
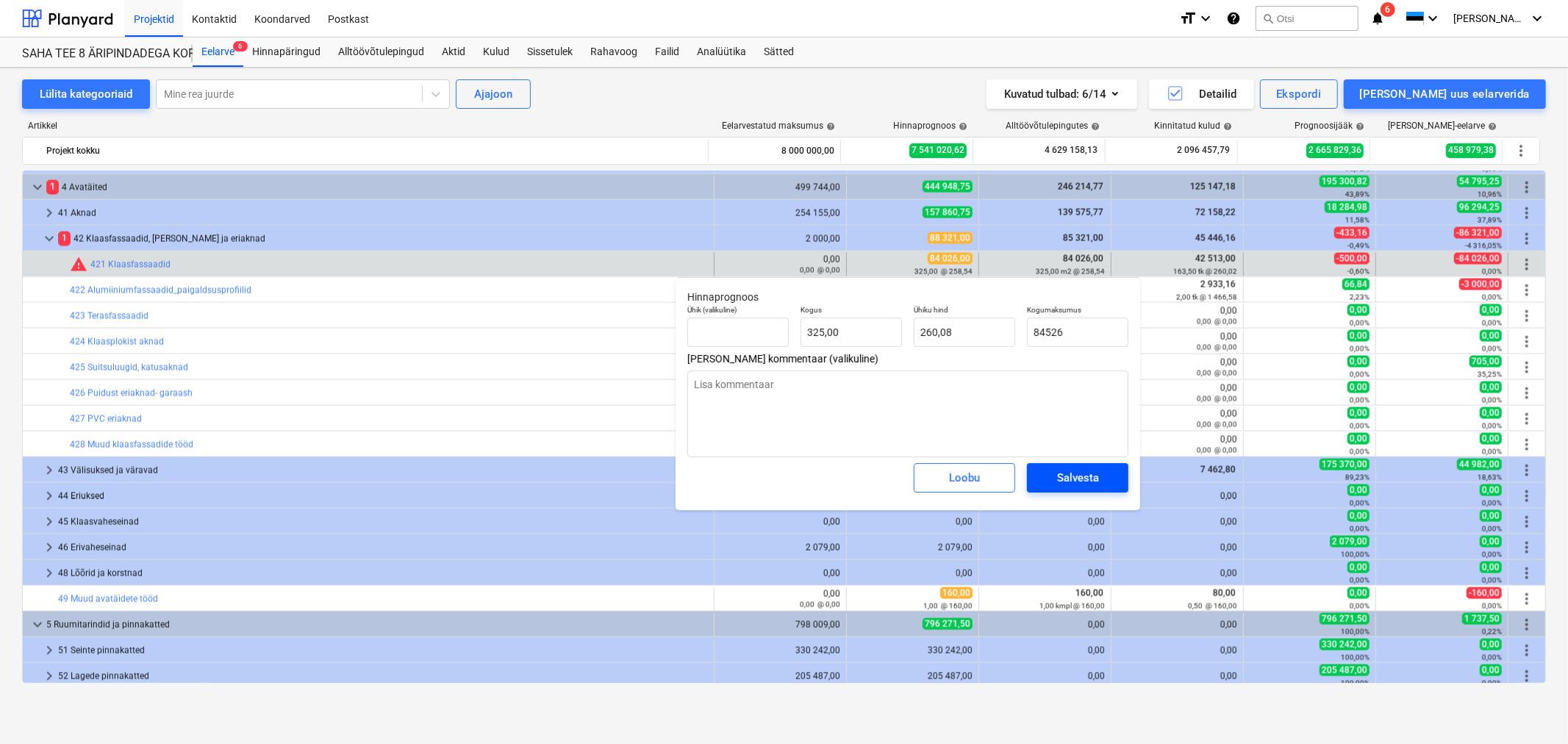
type input "84 526,00"
click at [1080, 481] on div "Salvesta" at bounding box center [1078, 478] width 42 height 19
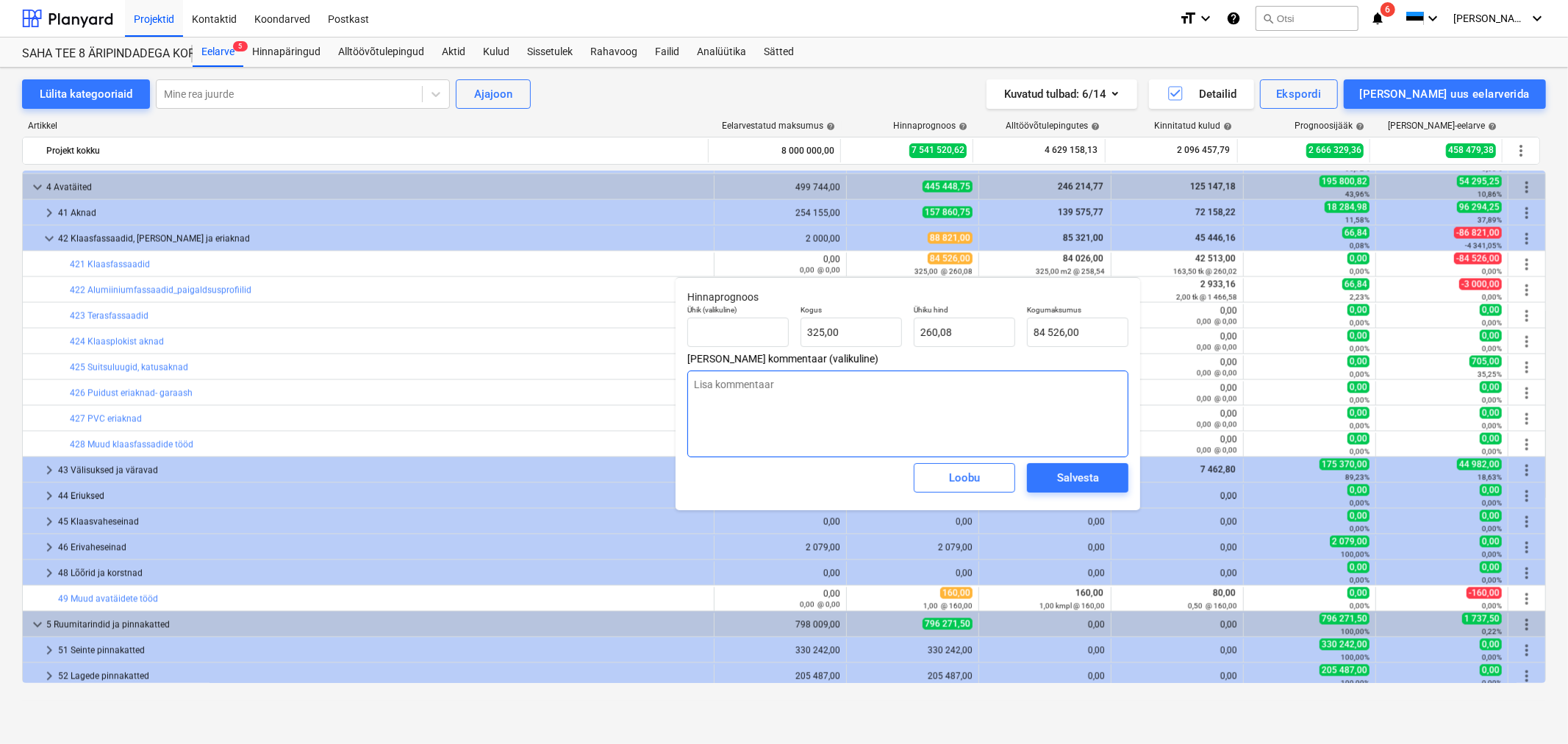
type textarea "x"
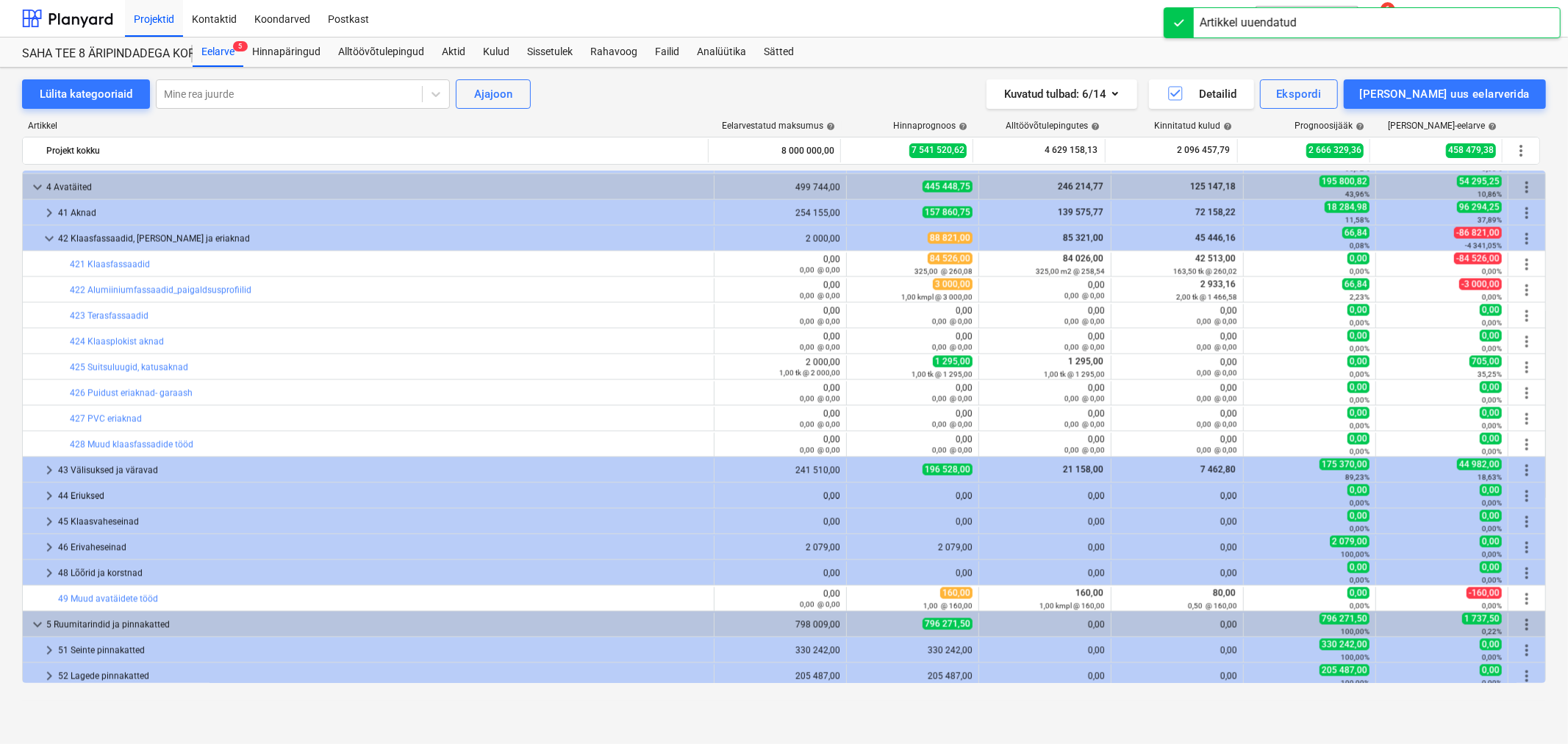
scroll to position [2369, 0]
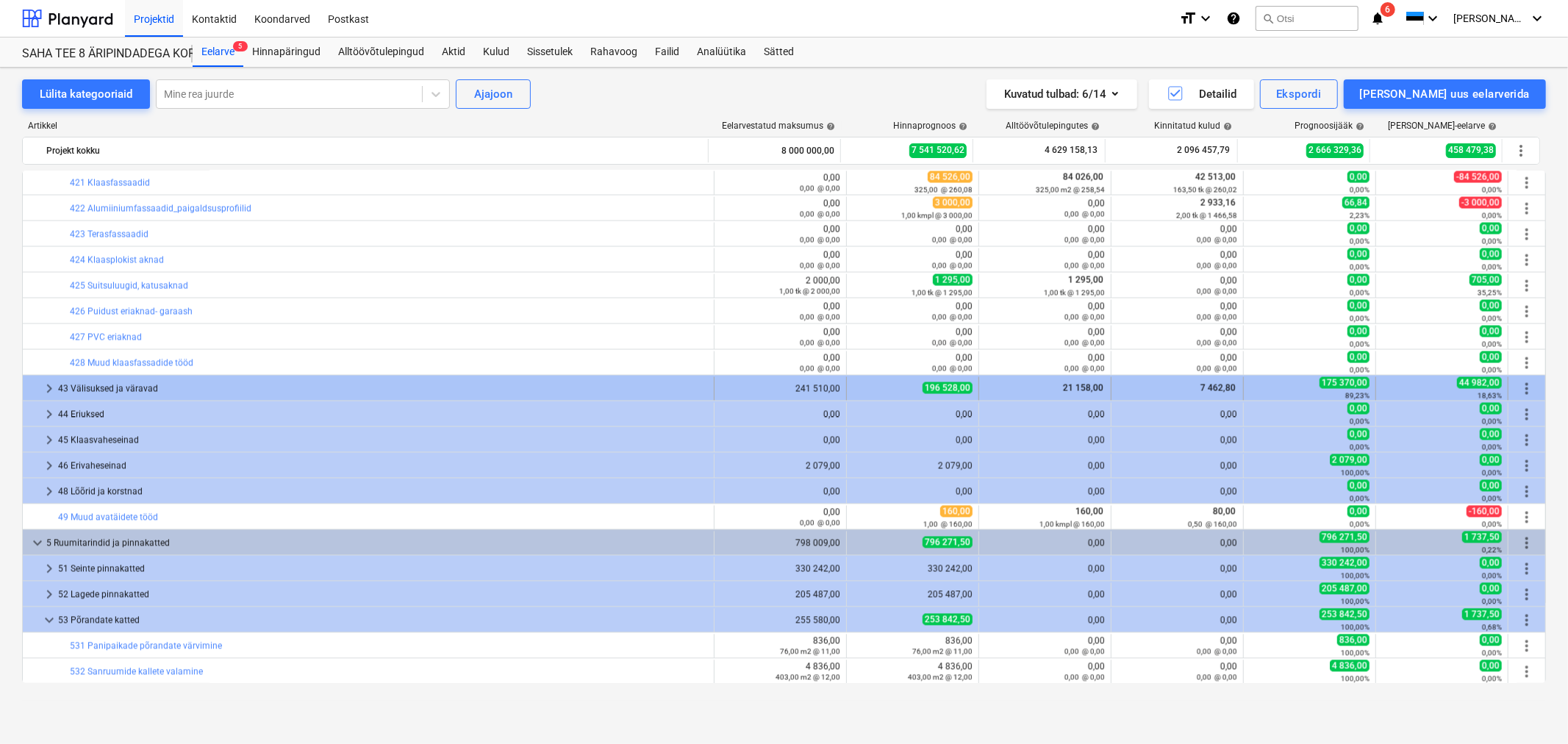
click at [45, 390] on span "keyboard_arrow_right" at bounding box center [49, 389] width 18 height 18
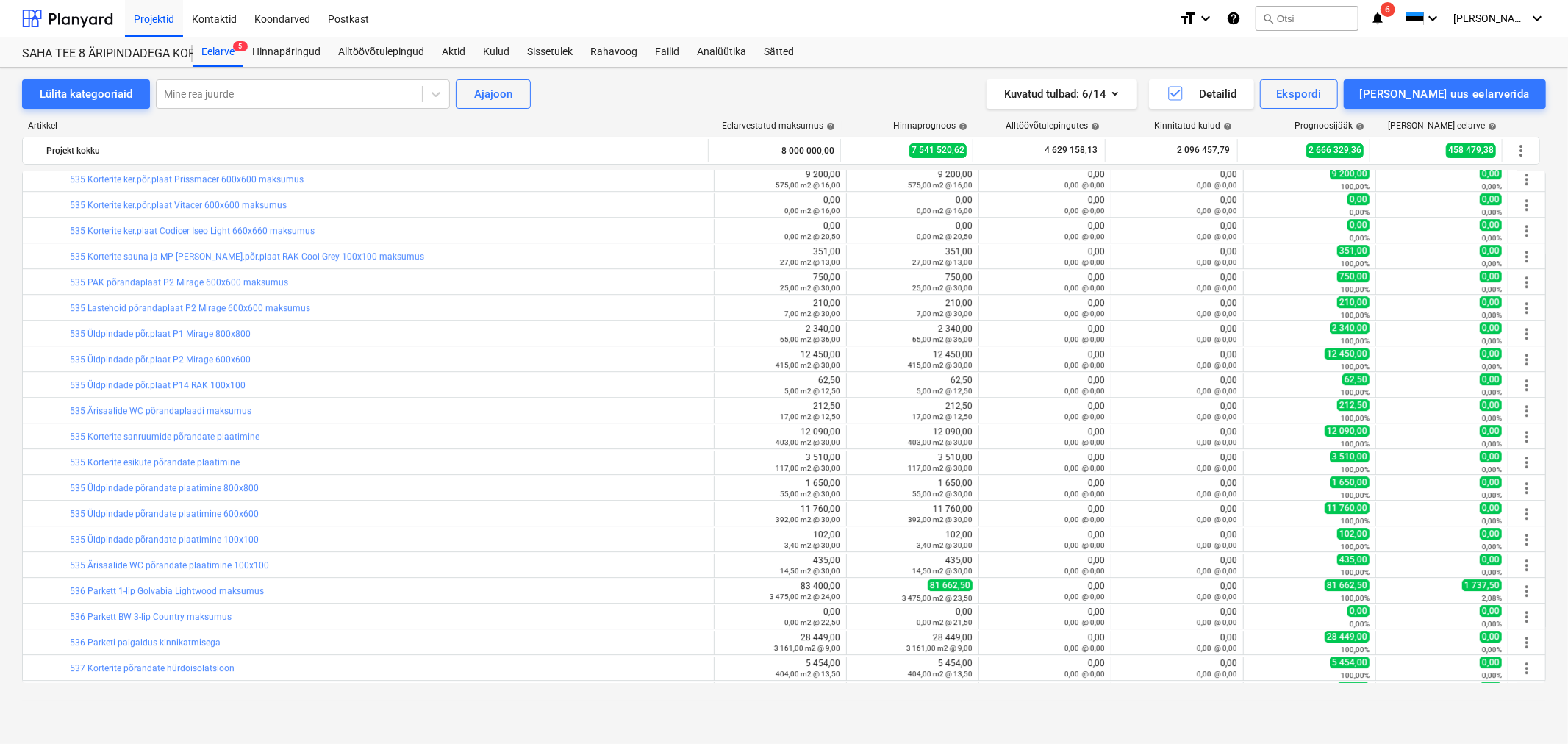
scroll to position [4004, 0]
